Goal: Task Accomplishment & Management: Check status

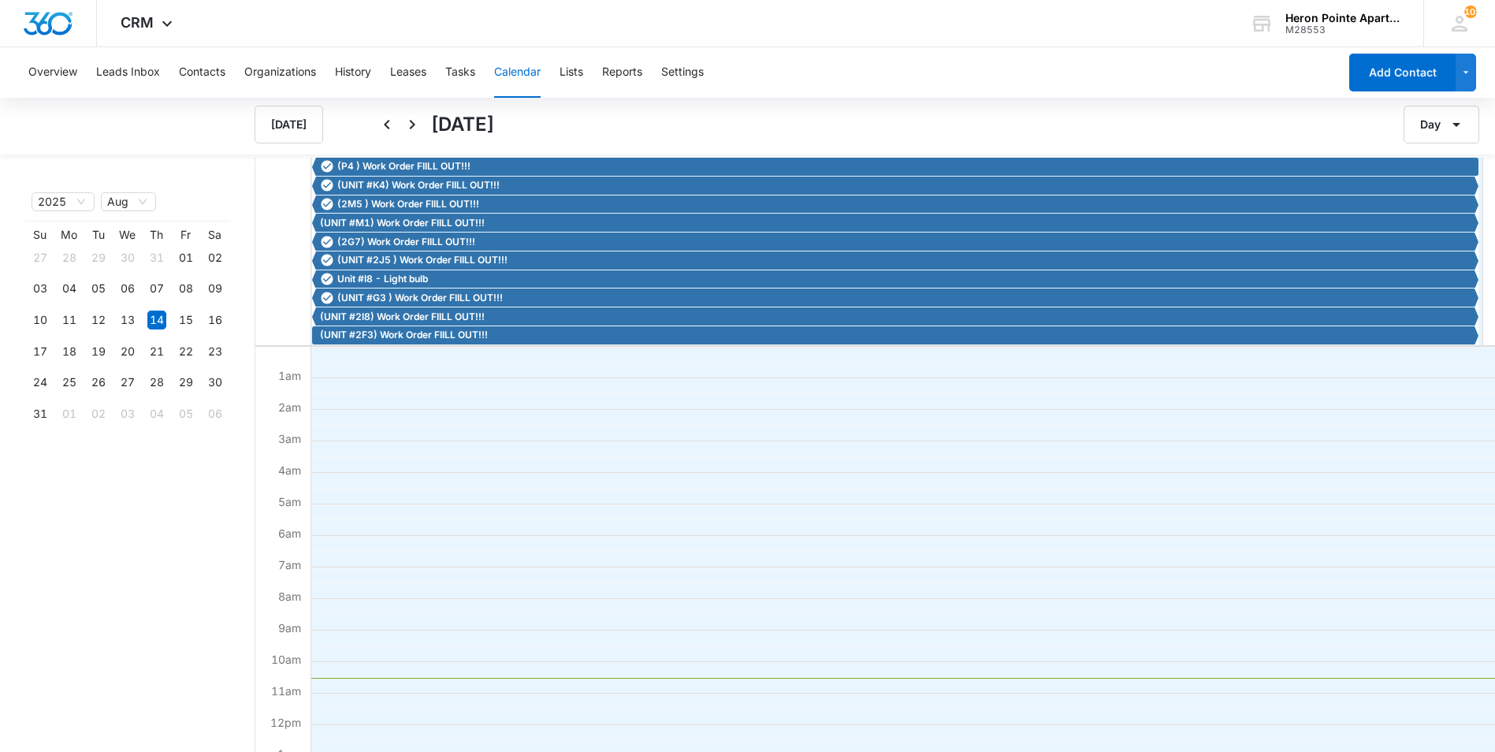
click at [1332, 118] on div "Day" at bounding box center [1309, 125] width 370 height 38
click at [464, 64] on button "Tasks" at bounding box center [460, 72] width 30 height 50
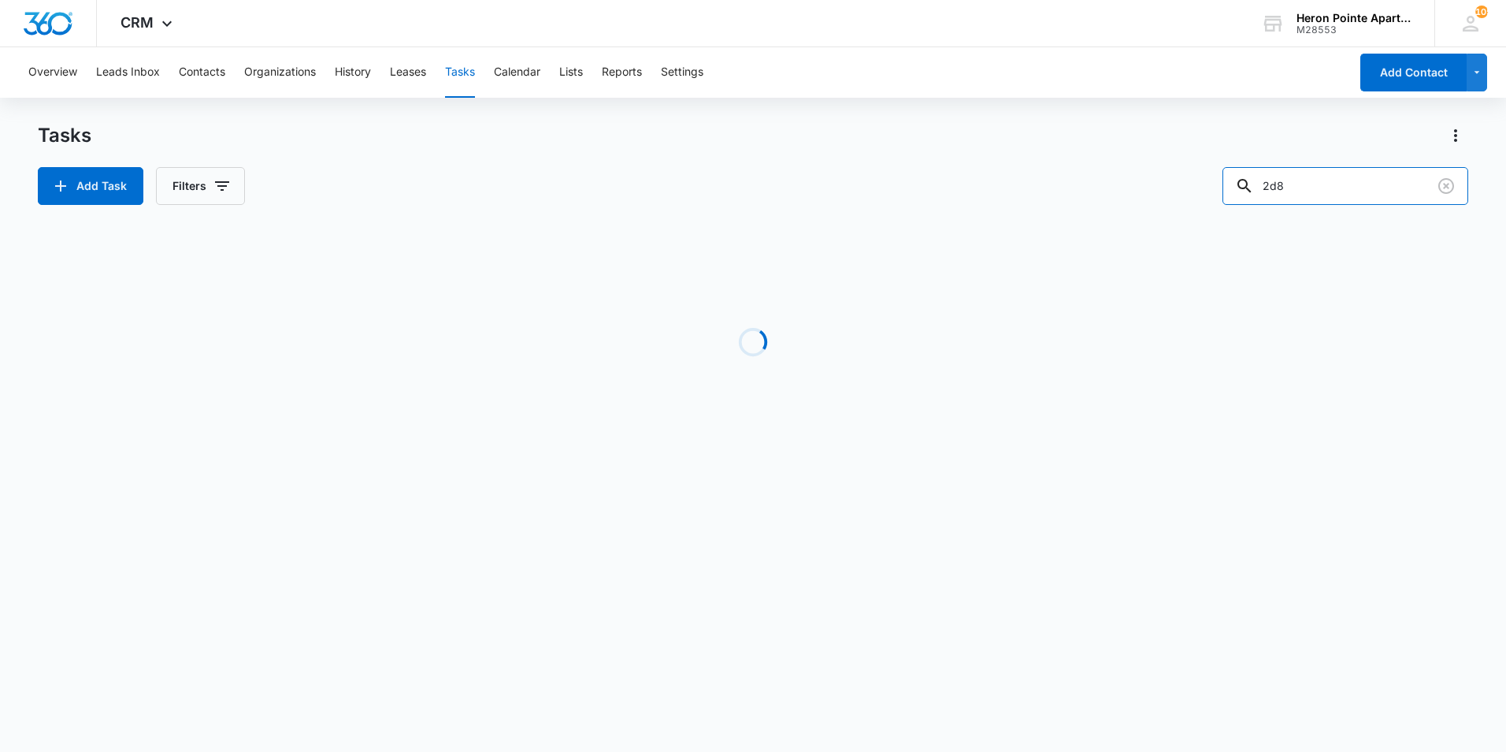
drag, startPoint x: 1358, startPoint y: 184, endPoint x: 1179, endPoint y: 172, distance: 179.2
click at [1179, 172] on div "Add Task Filters 2d8" at bounding box center [753, 186] width 1431 height 38
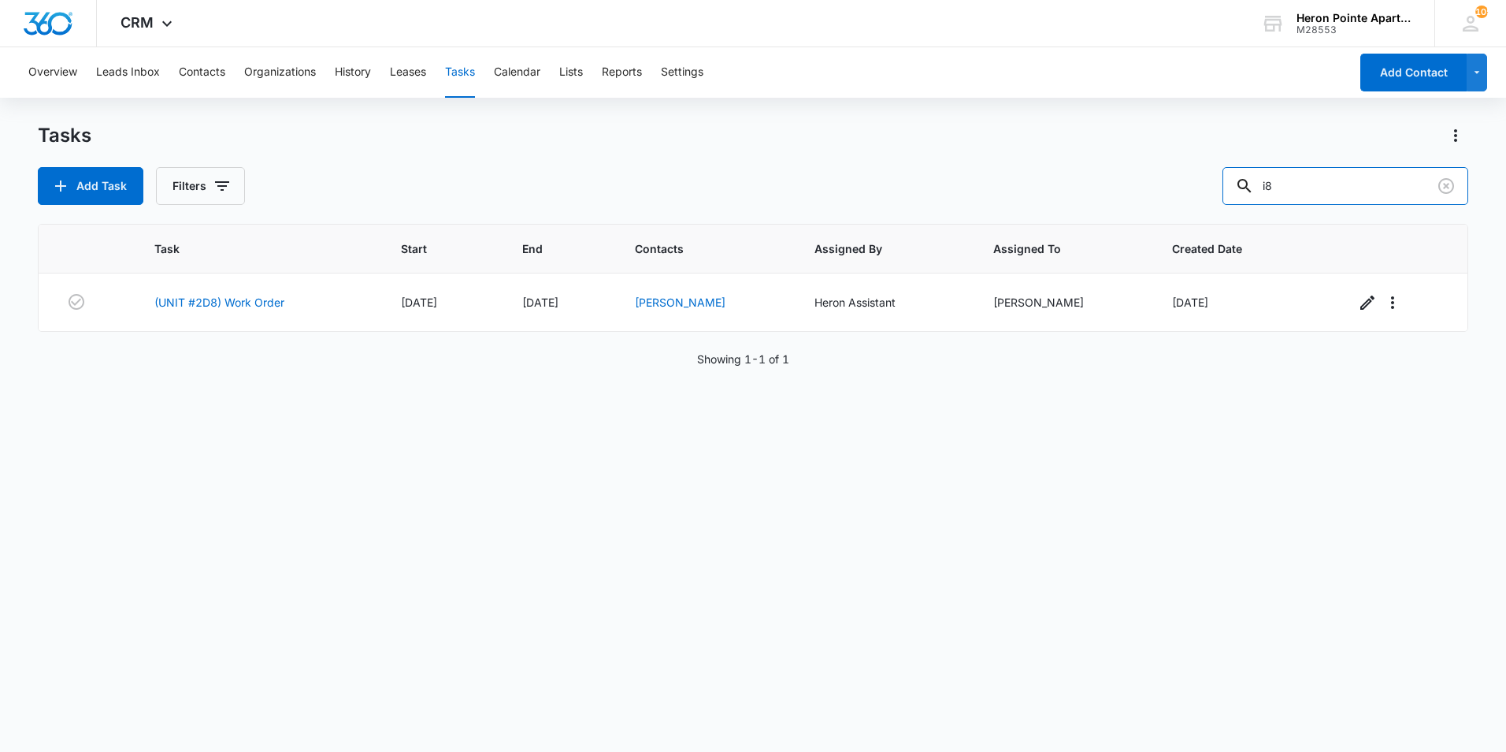
type input "i8"
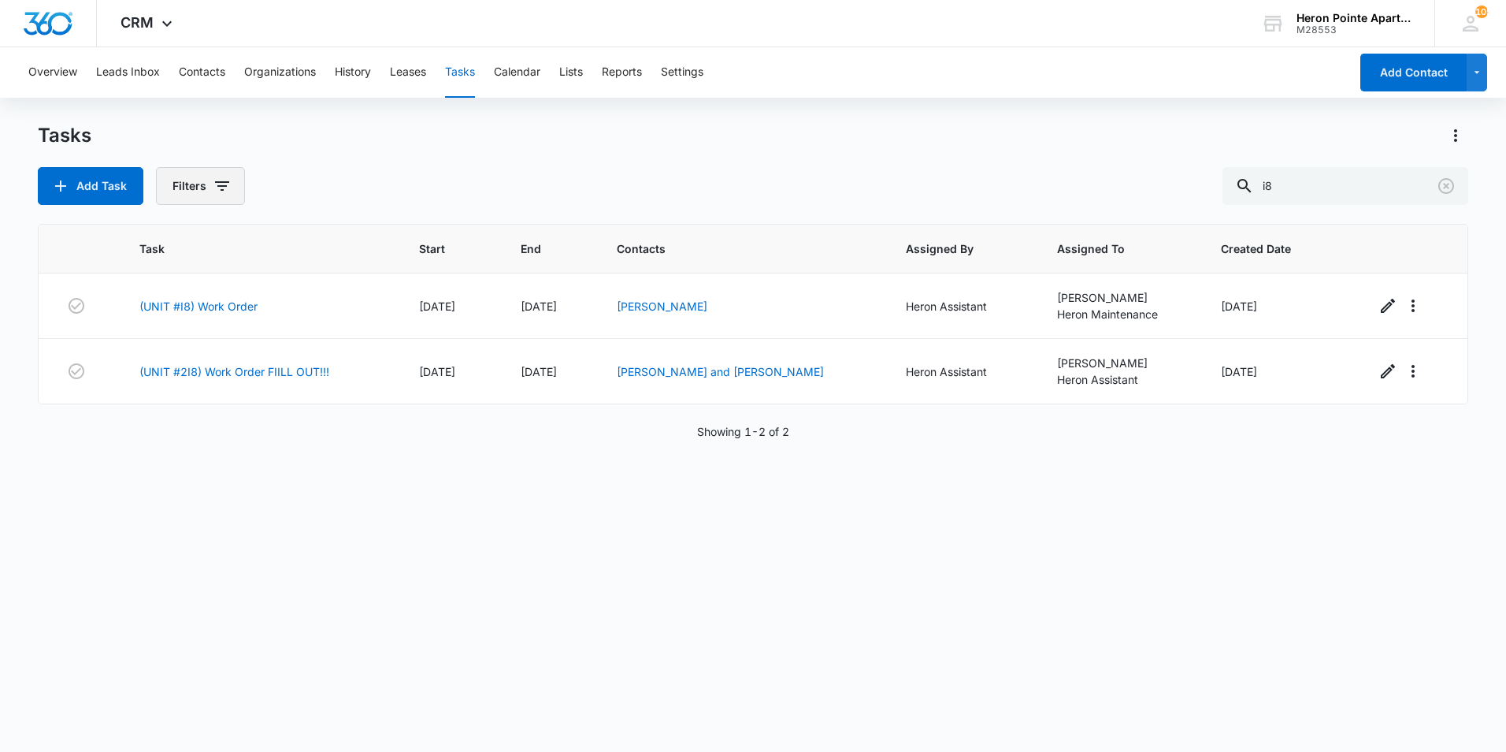
click at [206, 191] on button "Filters" at bounding box center [200, 186] width 89 height 38
click at [231, 371] on label "Complete" at bounding box center [265, 374] width 181 height 17
click at [176, 374] on input "Complete" at bounding box center [175, 374] width 1 height 1
radio input "false"
radio input "true"
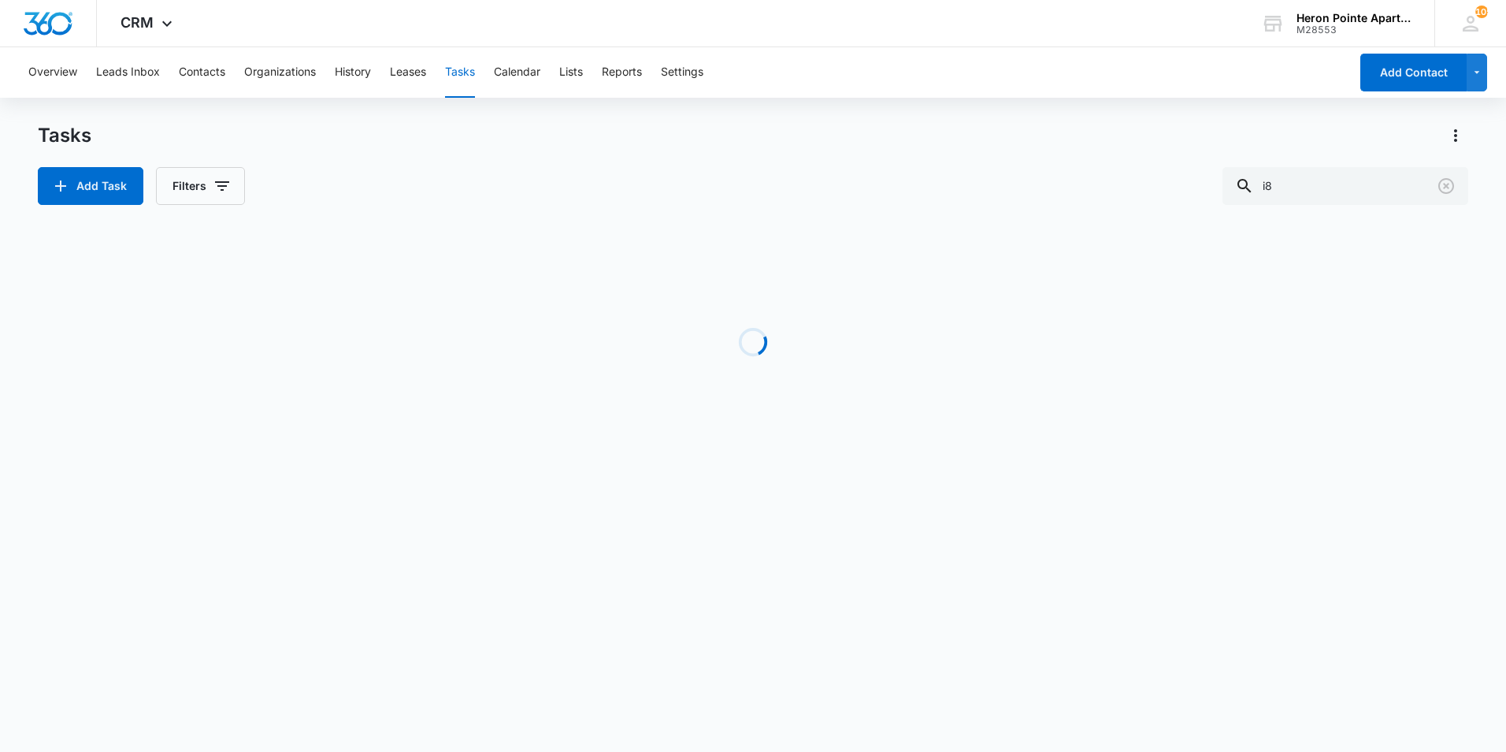
click at [439, 164] on div "Tasks Add Task Filters i8" at bounding box center [753, 164] width 1431 height 82
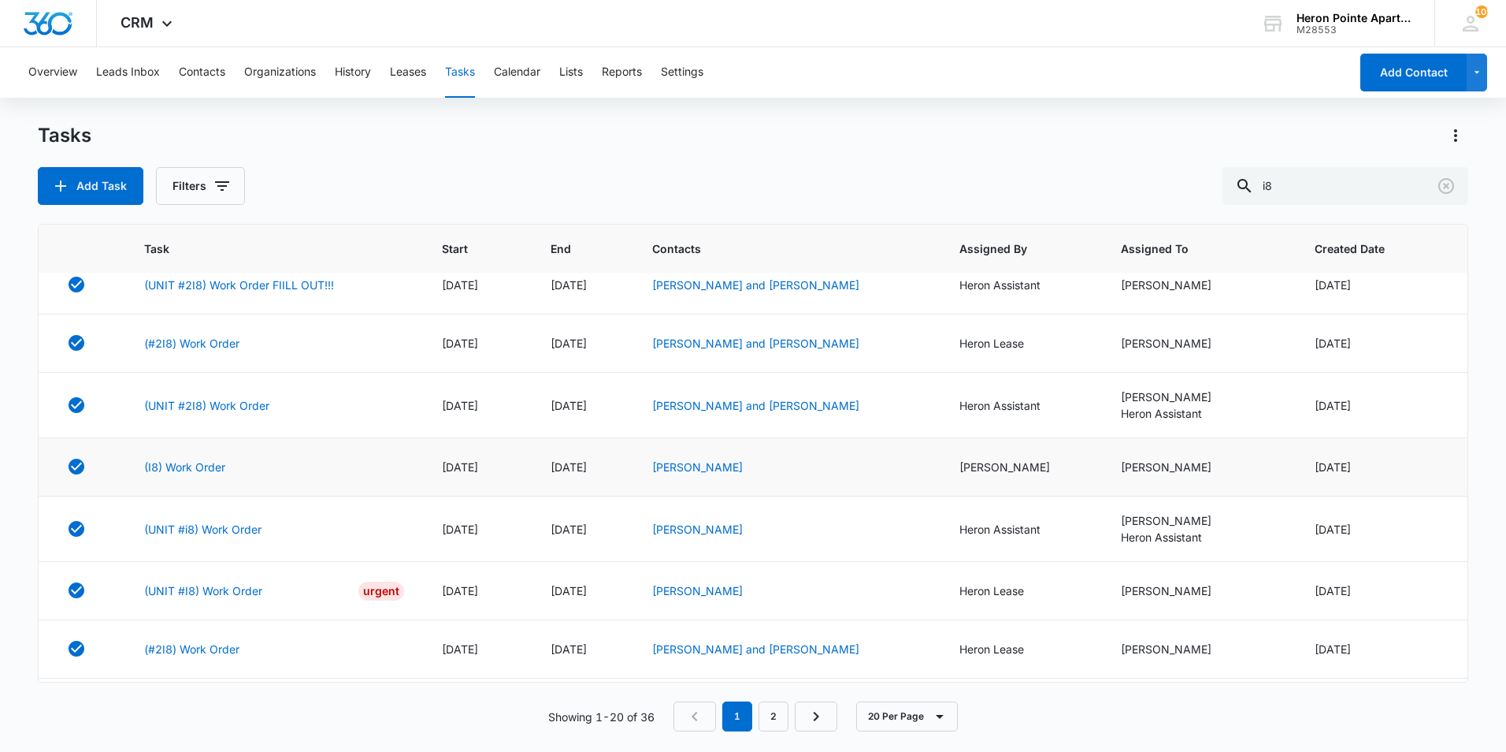
scroll to position [158, 0]
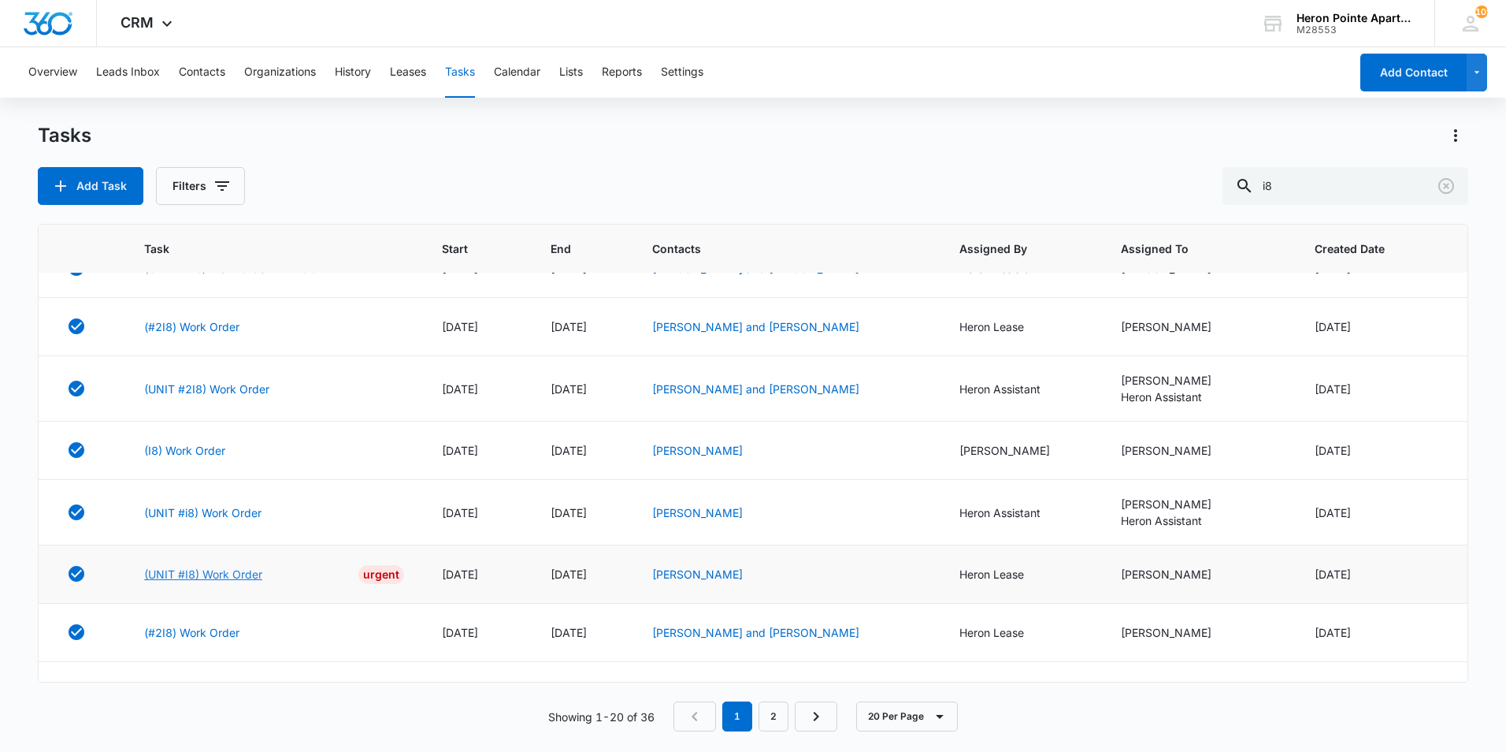
click at [224, 574] on link "(UNIT #I8) Work Order" at bounding box center [203, 574] width 118 height 17
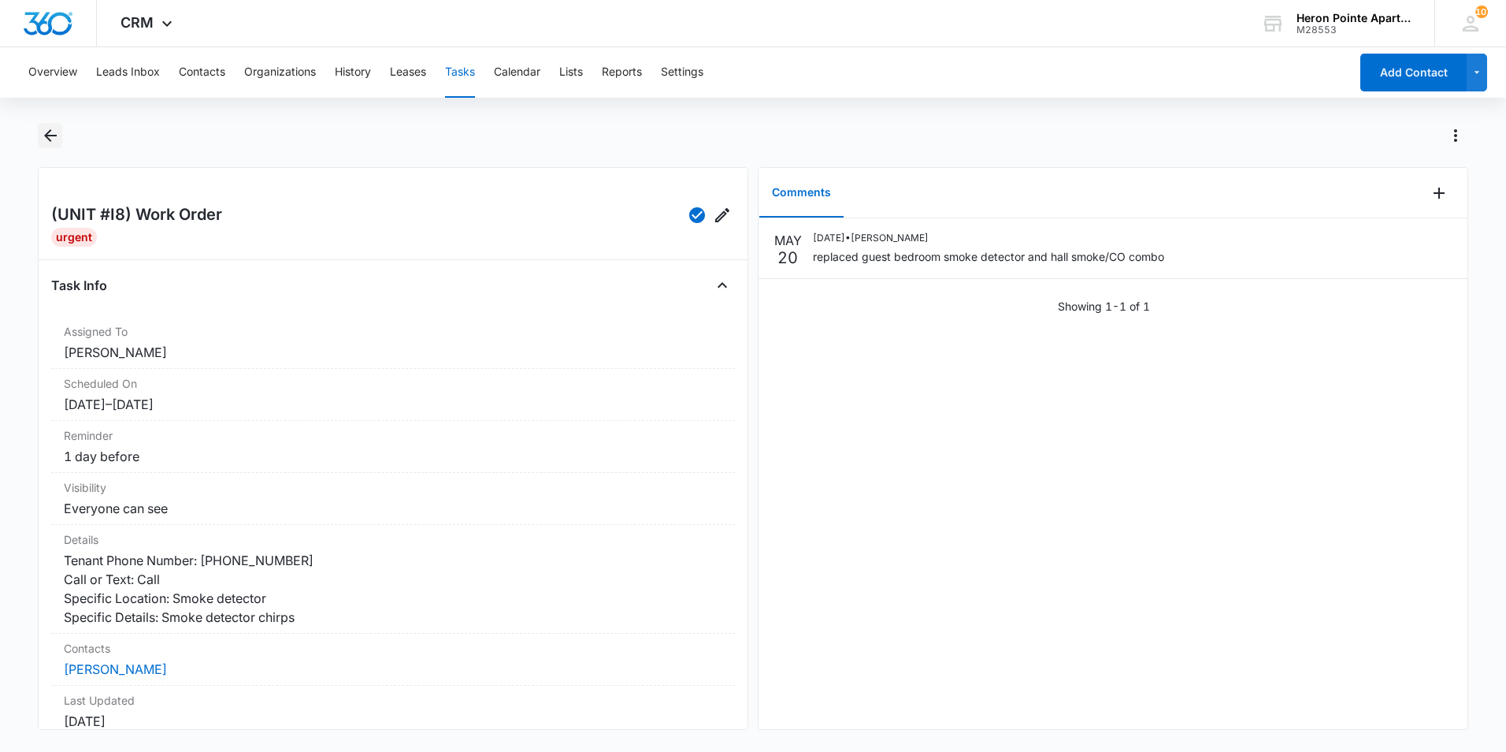
click at [54, 136] on icon "Back" at bounding box center [50, 135] width 13 height 13
